Goal: Contribute content: Add original content to the website for others to see

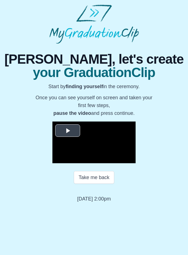
scroll to position [14, 0]
click at [68, 130] on span "Video Player" at bounding box center [68, 130] width 0 height 0
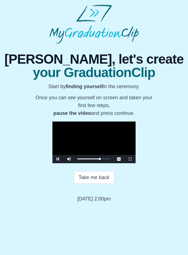
click at [58, 159] on span "Video Player" at bounding box center [58, 159] width 0 height 0
click at [86, 184] on button "Take me back" at bounding box center [94, 177] width 40 height 13
click at [58, 159] on span "Video Player" at bounding box center [58, 159] width 0 height 0
click at [53, 163] on video "Video Player" at bounding box center [94, 142] width 83 height 42
click at [58, 159] on span "Video Player" at bounding box center [58, 159] width 0 height 0
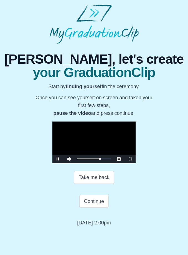
click at [58, 159] on span "Video Player" at bounding box center [58, 159] width 0 height 0
click at [130, 159] on span "Video Player" at bounding box center [130, 159] width 0 height 0
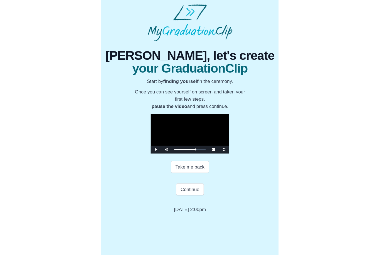
scroll to position [0, 0]
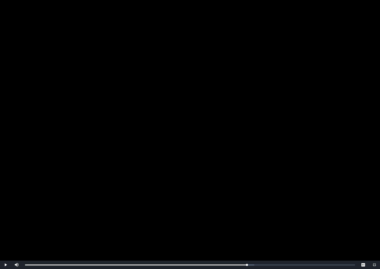
click at [188, 121] on video "Video Player" at bounding box center [190, 134] width 380 height 269
click at [6, 255] on span "Video Player" at bounding box center [6, 265] width 0 height 0
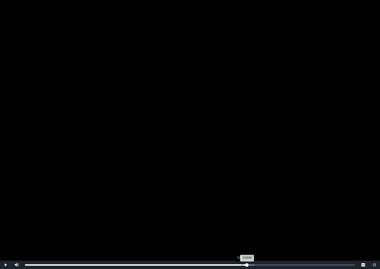
click at [188, 255] on div "Loaded : 0% 0:56:42 0:58:00 Progress : 0%" at bounding box center [189, 264] width 335 height 8
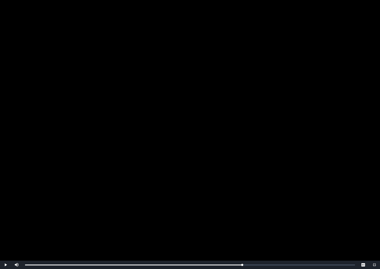
click at [188, 227] on video "Video Player" at bounding box center [190, 134] width 380 height 269
click at [188, 255] on span "Video Player" at bounding box center [374, 265] width 0 height 0
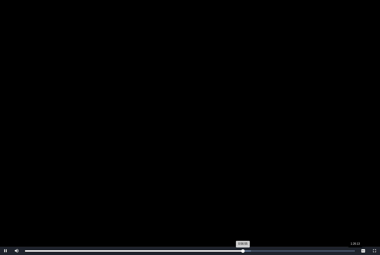
scroll to position [19, 0]
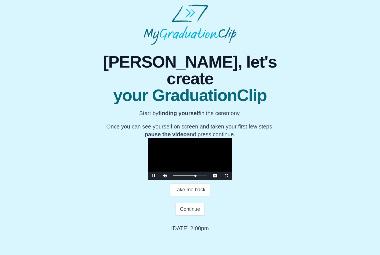
click at [188, 208] on div "**********" at bounding box center [189, 138] width 371 height 187
click at [188, 157] on video "Video Player" at bounding box center [189, 159] width 83 height 42
click at [188, 196] on button "Take me back" at bounding box center [190, 189] width 40 height 13
click at [154, 176] on span "Video Player" at bounding box center [154, 176] width 0 height 0
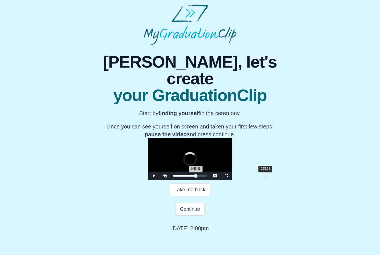
click at [188, 177] on div "0:56:33 Progress : 0%" at bounding box center [184, 175] width 23 height 1
click at [154, 176] on span "Video Player" at bounding box center [154, 176] width 0 height 0
click at [188, 196] on button "Take me back" at bounding box center [190, 189] width 40 height 13
click at [154, 176] on span "Video Player" at bounding box center [154, 176] width 0 height 0
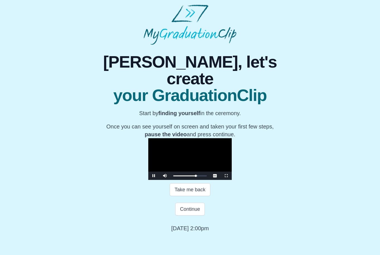
click at [148, 180] on video "Video Player" at bounding box center [189, 159] width 83 height 42
click at [154, 176] on span "Video Player" at bounding box center [154, 176] width 0 height 0
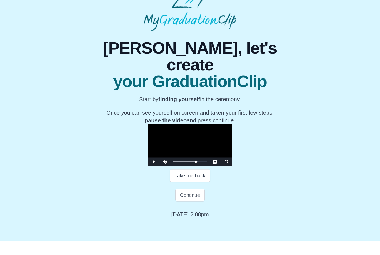
scroll to position [19, 0]
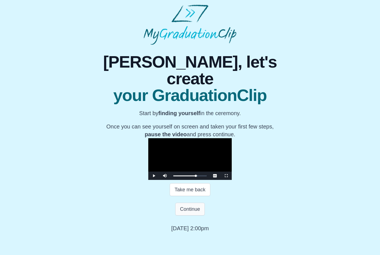
click at [188, 215] on button "Continue" at bounding box center [189, 209] width 29 height 13
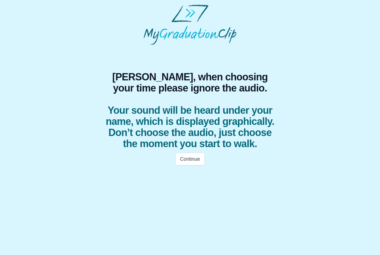
scroll to position [0, 0]
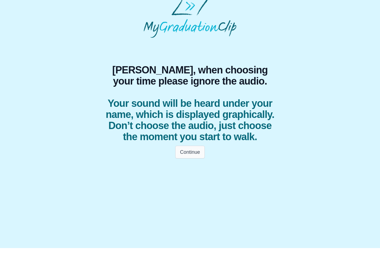
click at [187, 154] on button "Continue" at bounding box center [189, 159] width 29 height 13
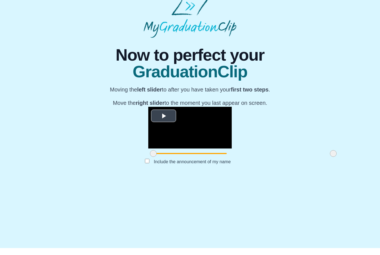
click at [163, 123] on span "Video Player" at bounding box center [163, 123] width 0 height 0
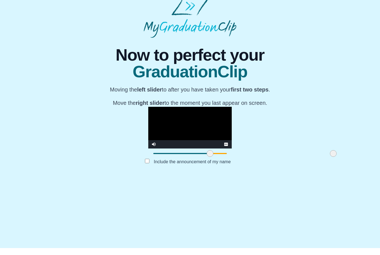
drag, startPoint x: 101, startPoint y: 217, endPoint x: 158, endPoint y: 212, distance: 57.3
click at [158, 165] on div "**********" at bounding box center [189, 140] width 83 height 52
drag, startPoint x: 280, startPoint y: 218, endPoint x: 234, endPoint y: 217, distance: 46.7
click at [188, 164] on span at bounding box center [286, 160] width 7 height 7
click at [186, 183] on button "Submit" at bounding box center [190, 177] width 22 height 11
